Goal: Task Accomplishment & Management: Use online tool/utility

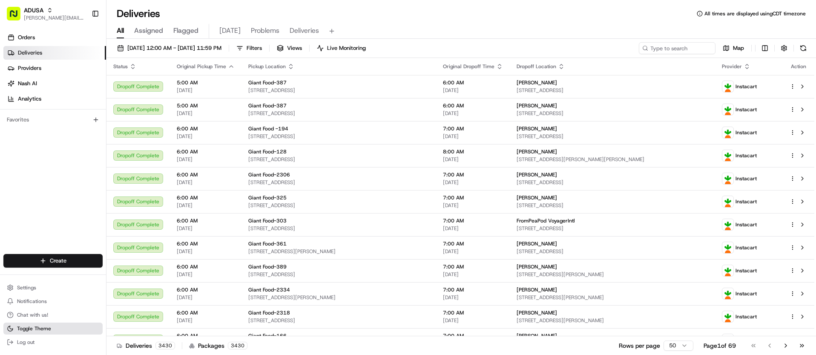
click at [60, 327] on button "Toggle Theme" at bounding box center [52, 328] width 99 height 12
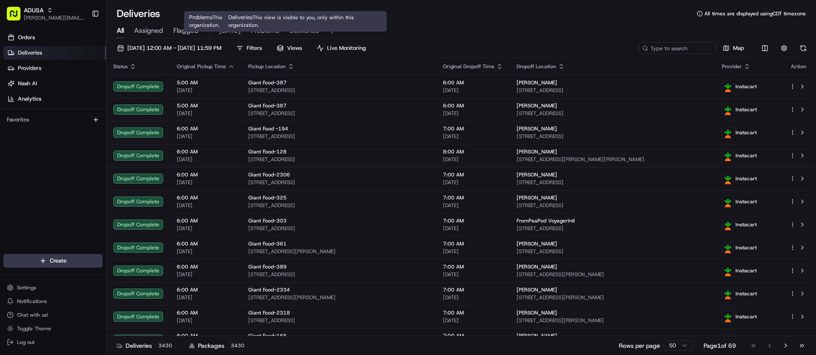
click at [305, 33] on span "Deliveries" at bounding box center [304, 31] width 29 height 10
